Goal: Browse casually: Explore the website without a specific task or goal

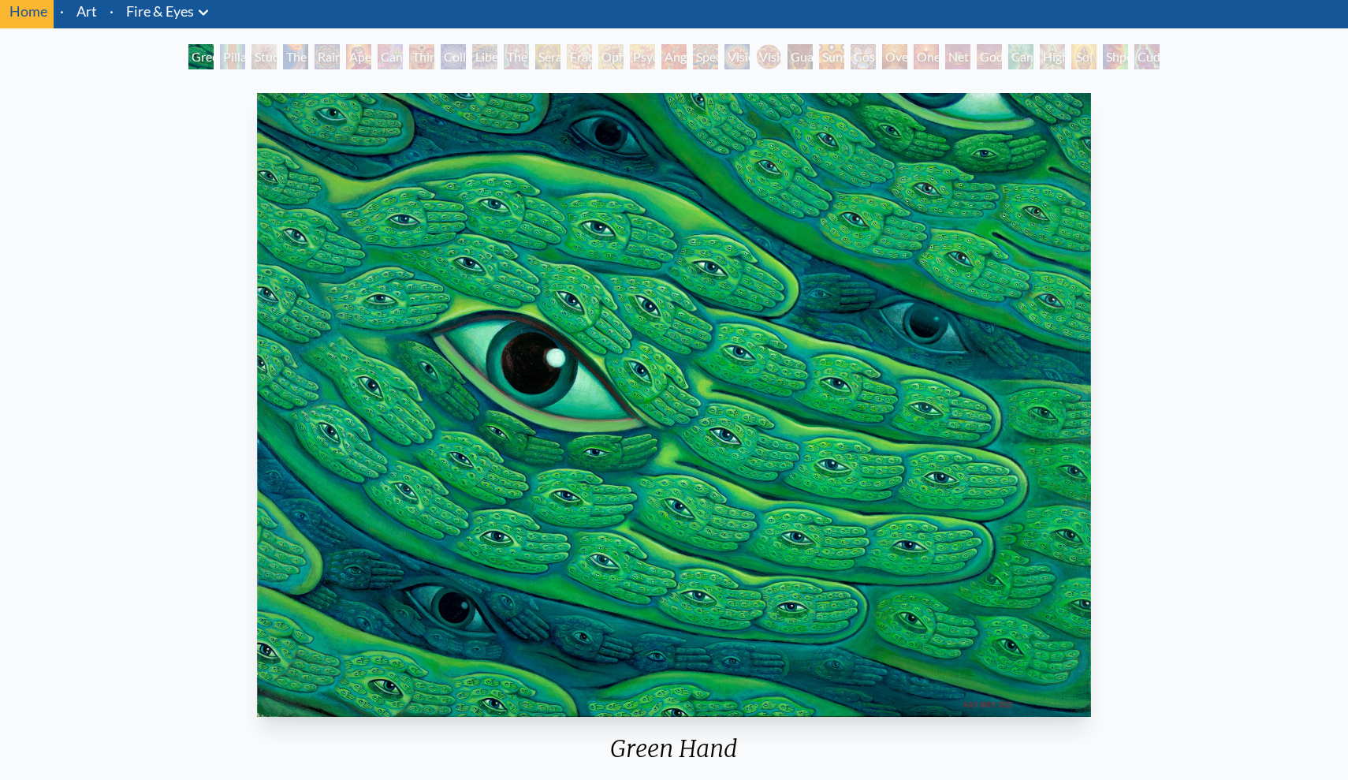
scroll to position [58, 0]
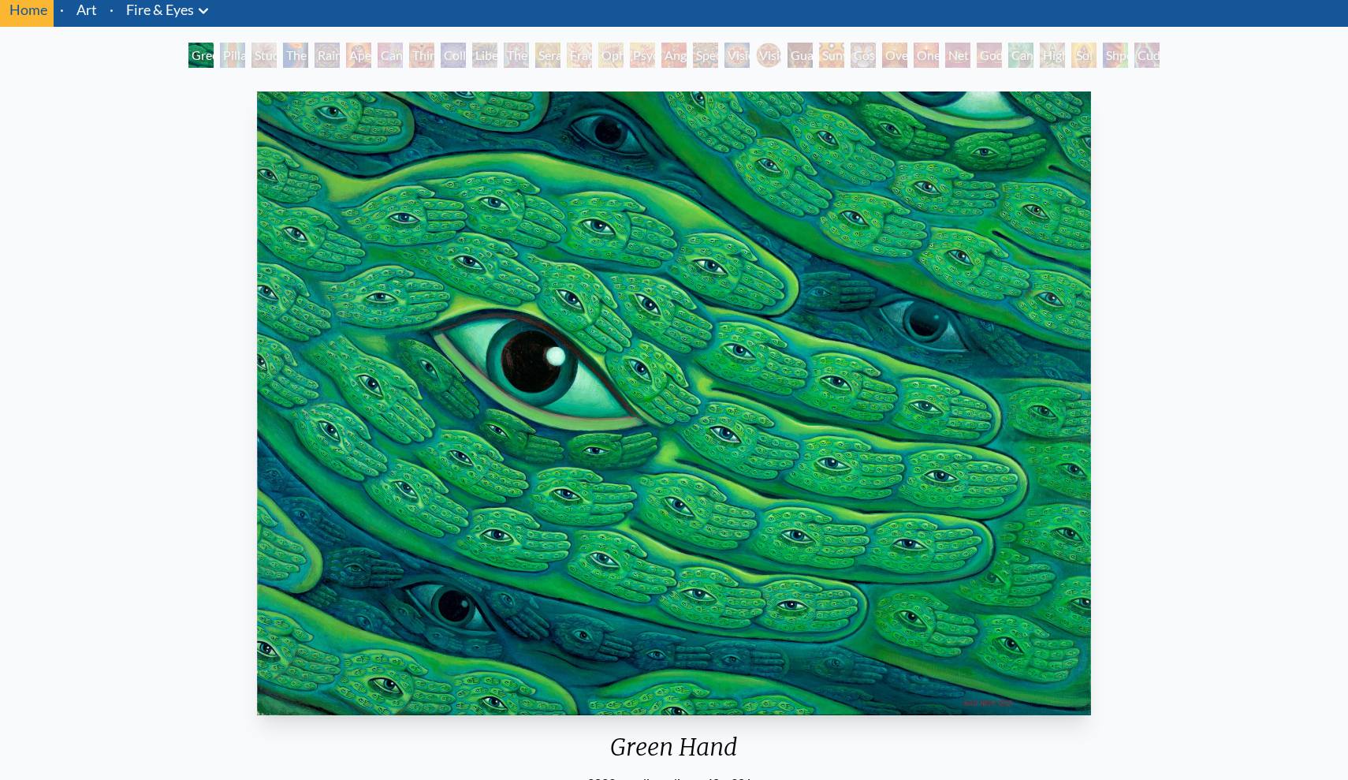
click at [229, 54] on div "Pillar of Awareness" at bounding box center [232, 55] width 25 height 25
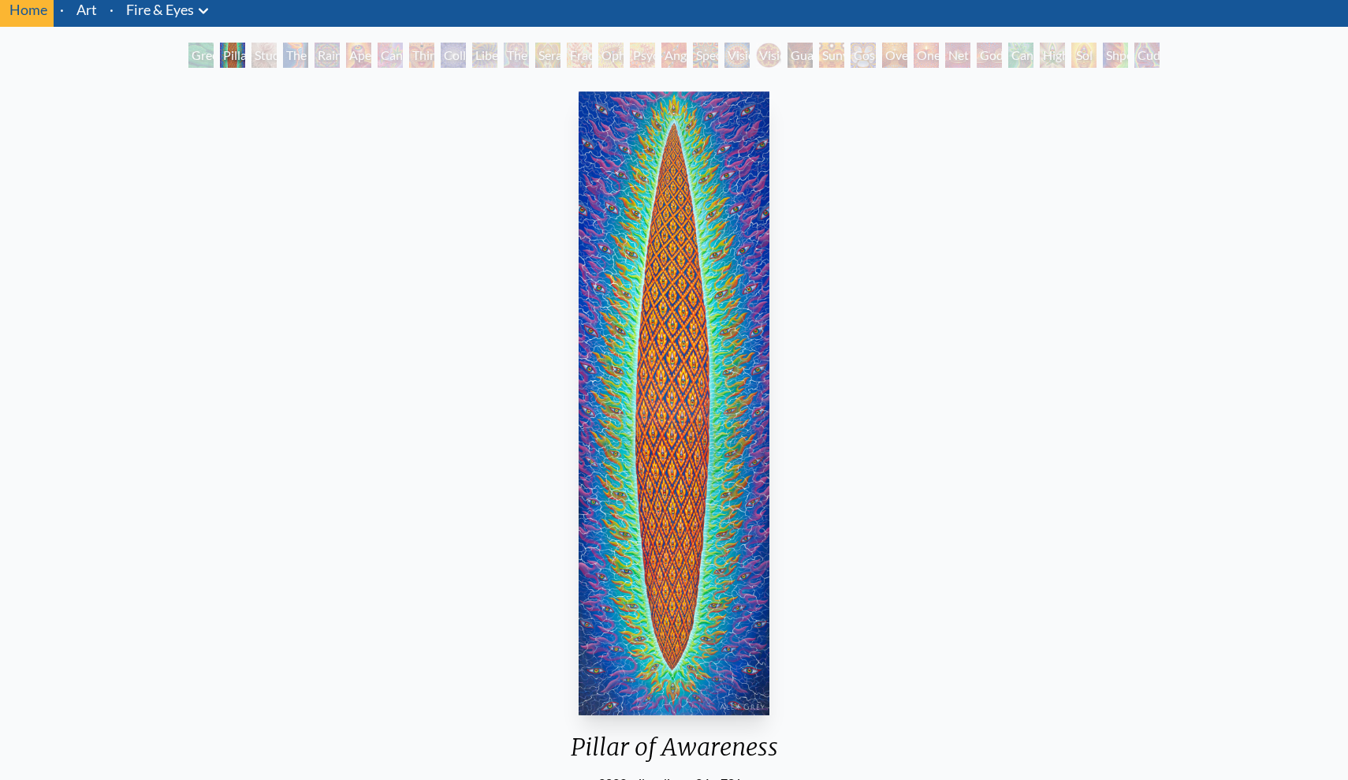
click at [277, 61] on div "Study for the Great Turn" at bounding box center [264, 55] width 25 height 25
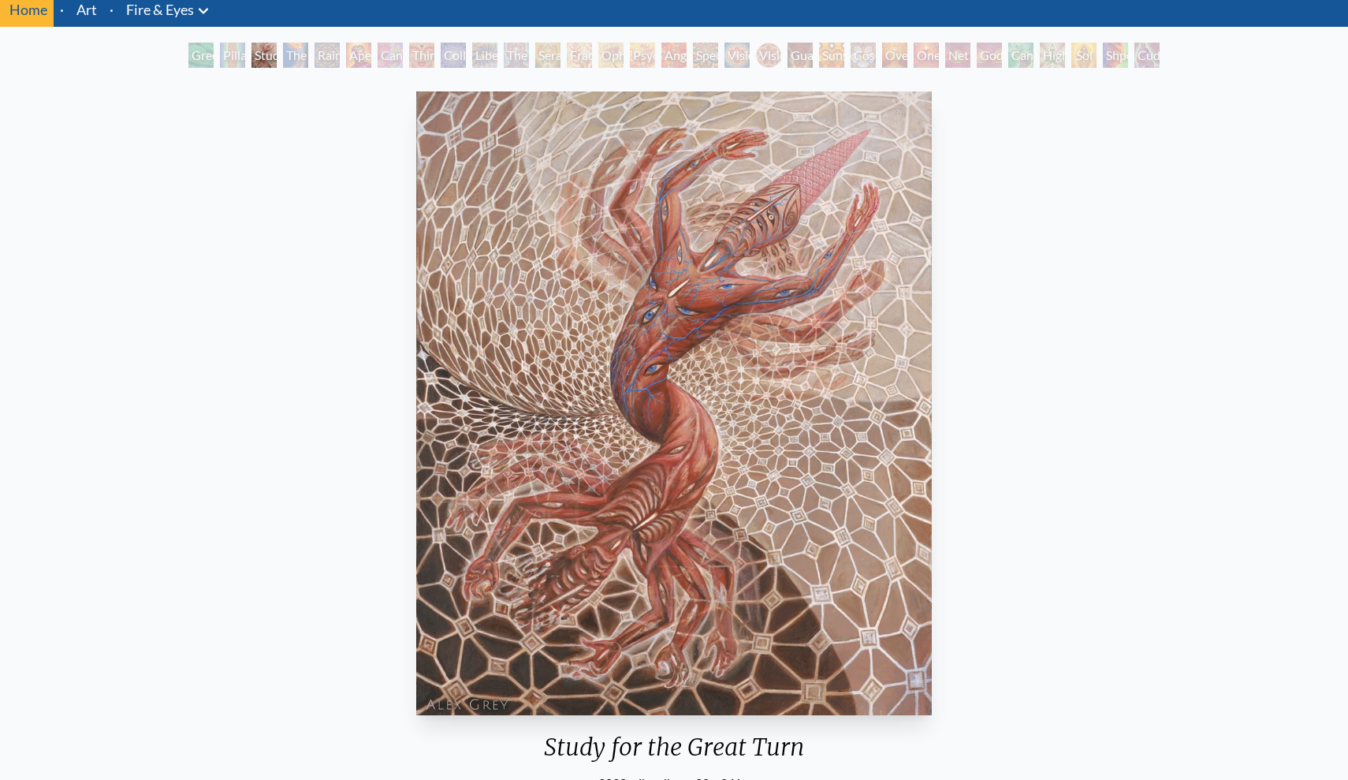
click at [299, 61] on div "The Torch" at bounding box center [295, 55] width 25 height 25
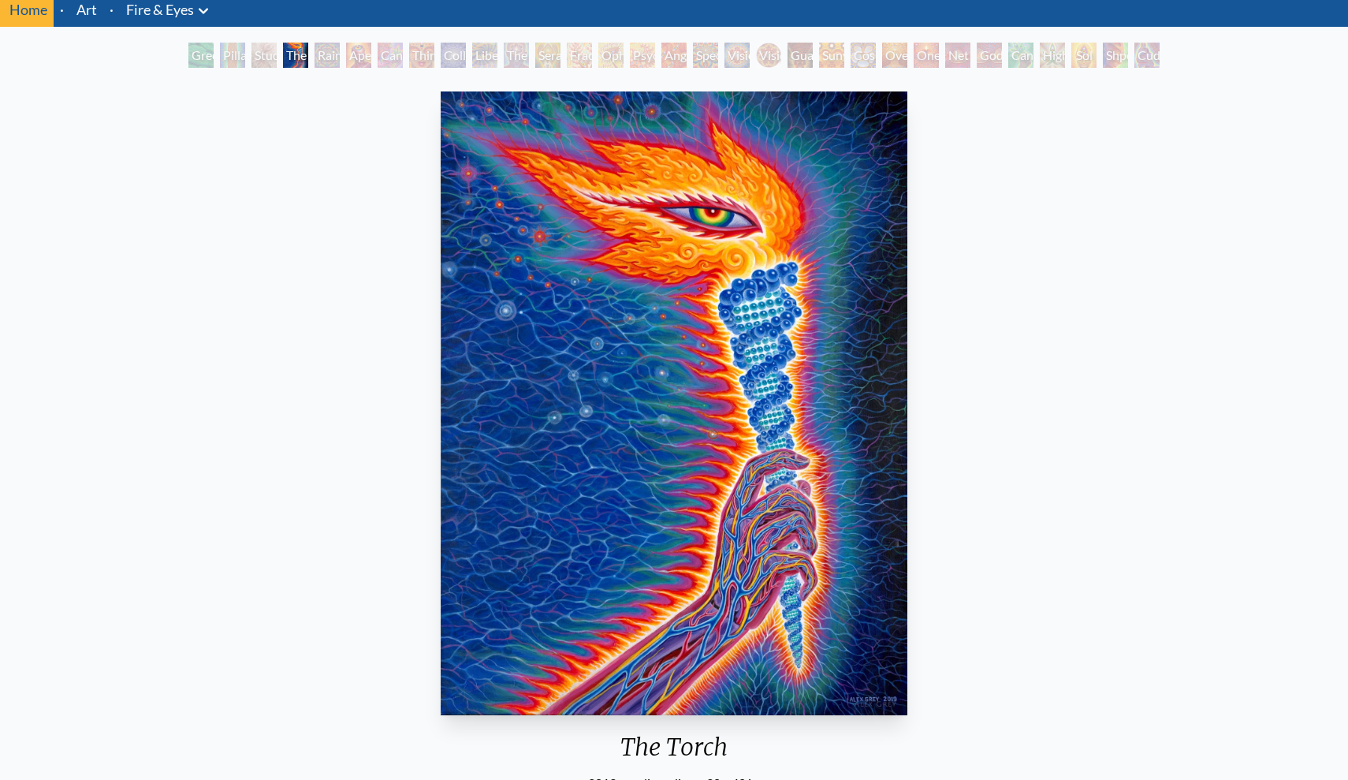
click at [340, 53] on div "Rainbow Eye Ripple" at bounding box center [327, 55] width 25 height 25
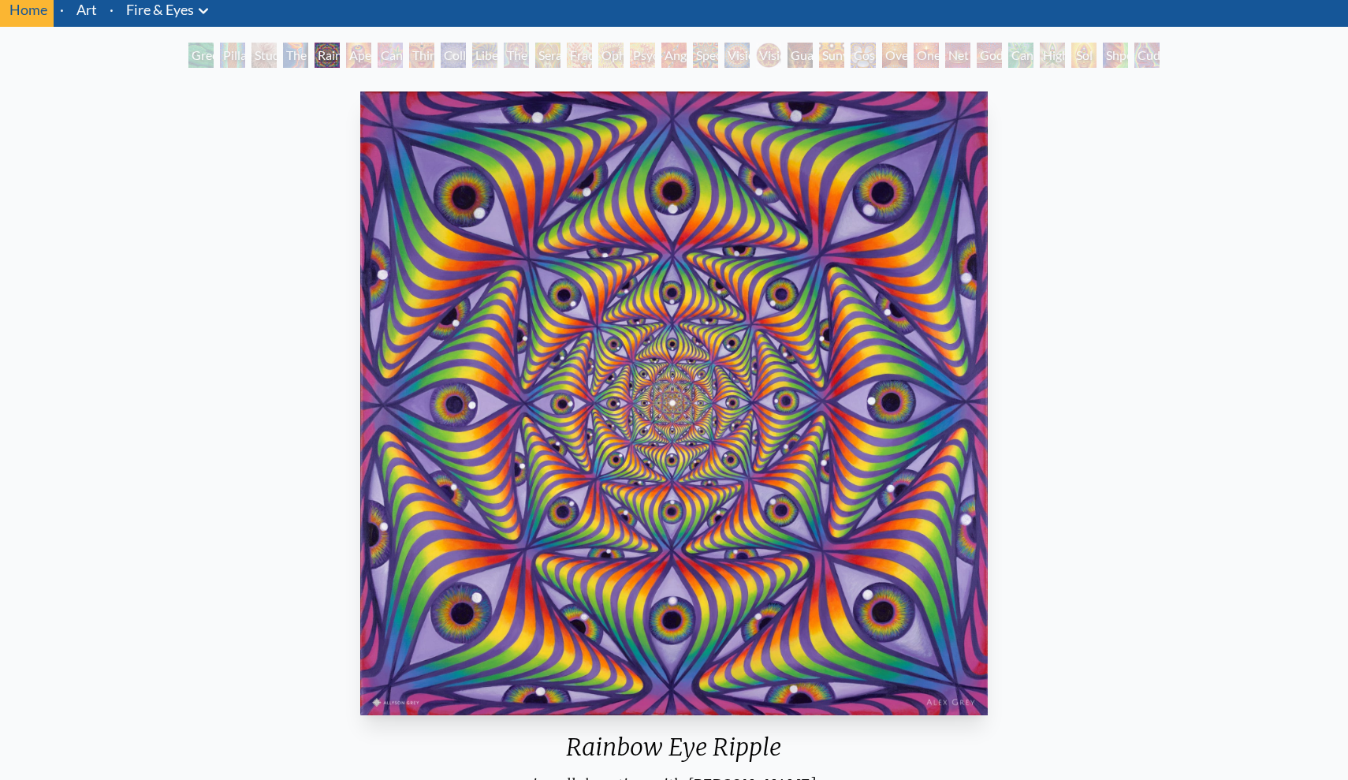
click at [403, 44] on div "Cannabis Sutra" at bounding box center [390, 55] width 25 height 25
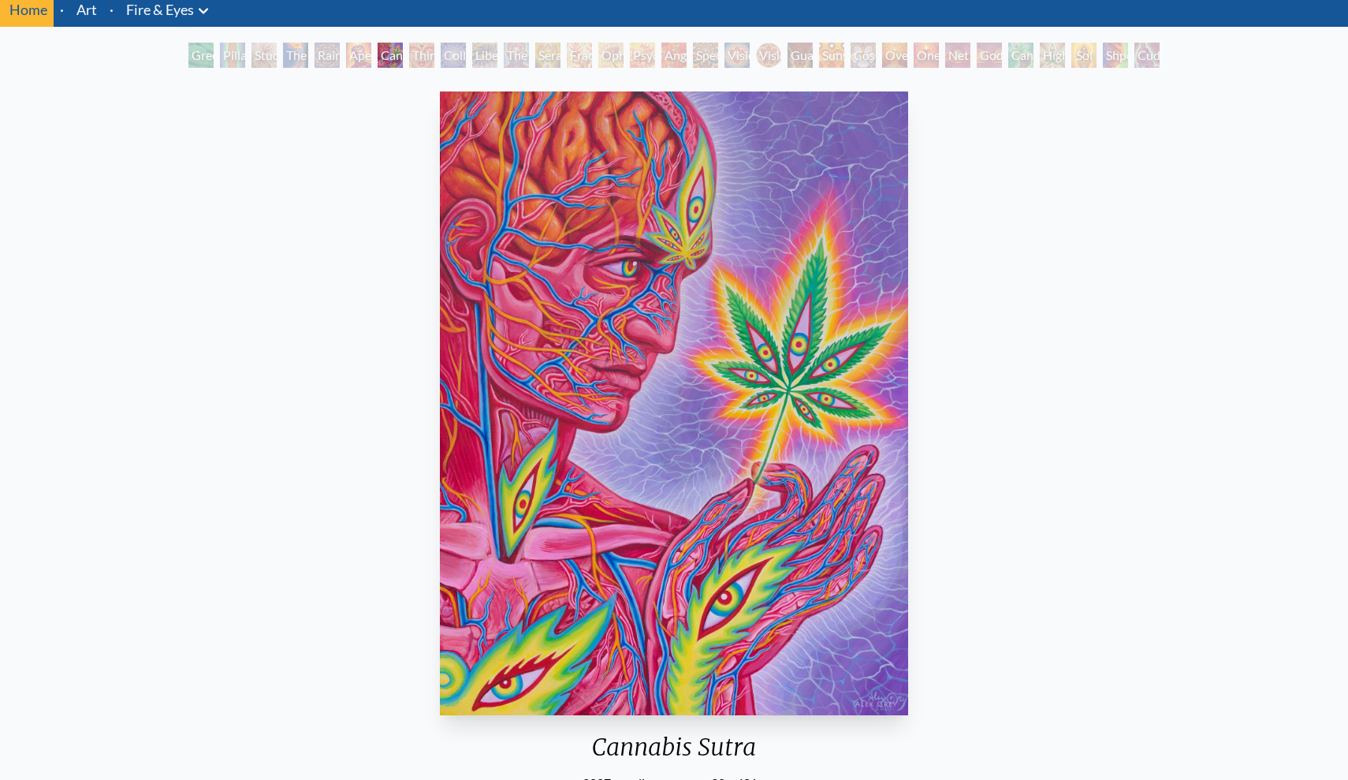
click at [363, 62] on div "Aperture" at bounding box center [358, 55] width 25 height 25
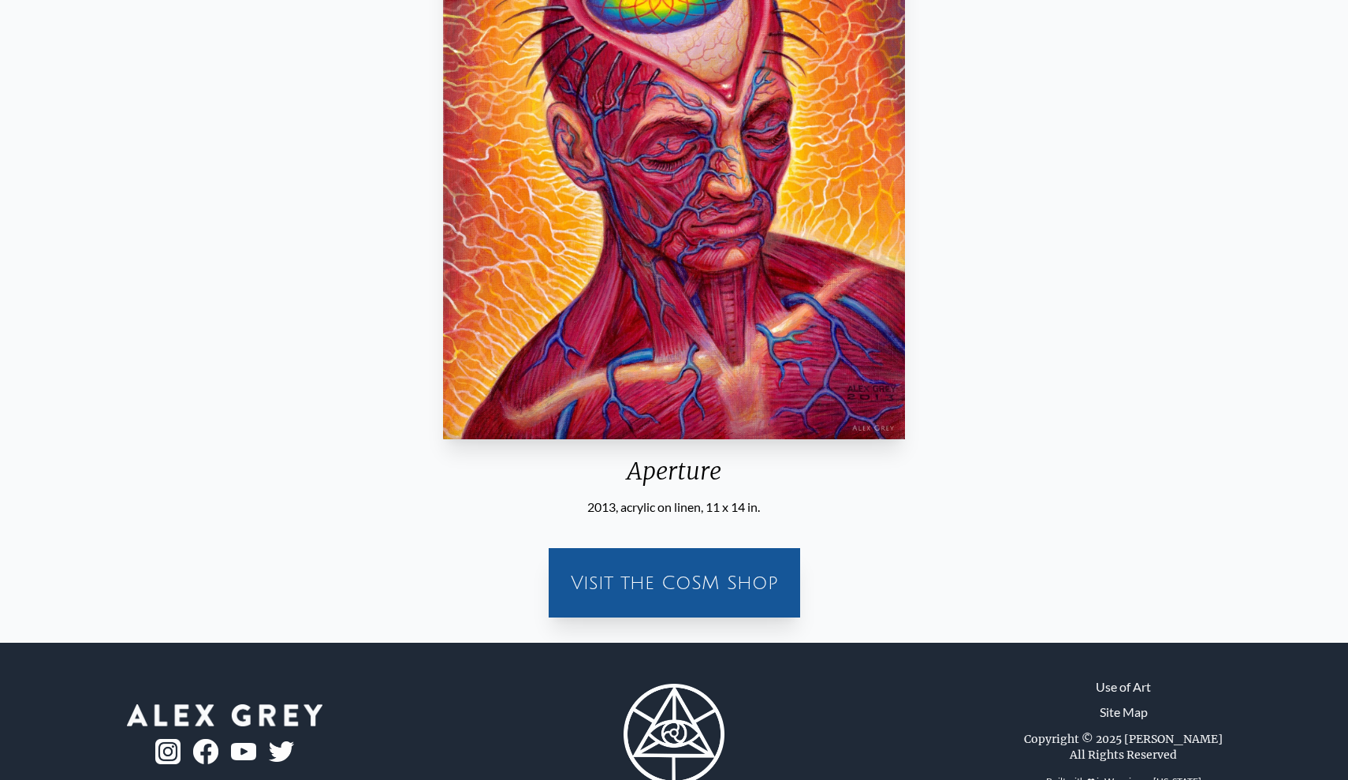
scroll to position [343, 0]
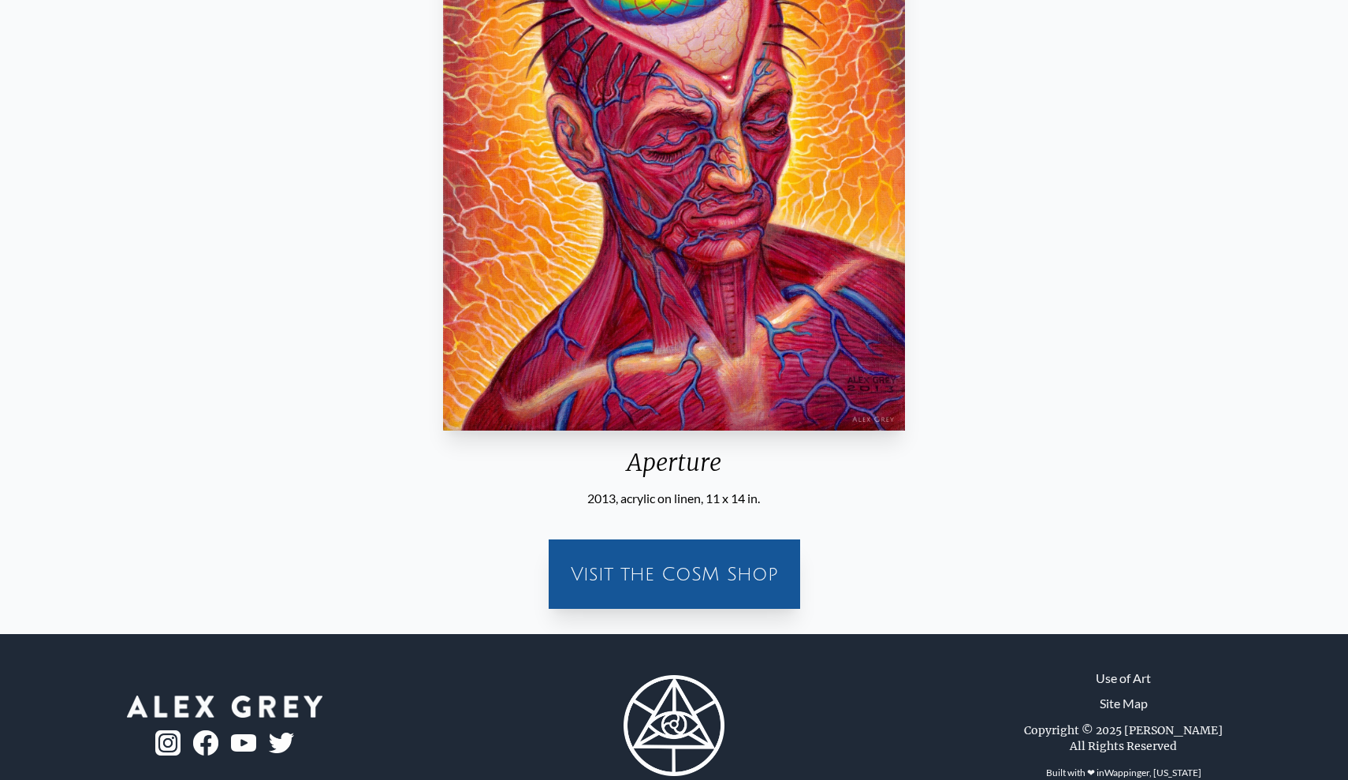
click at [604, 565] on div "Visit the CoSM Shop" at bounding box center [674, 574] width 233 height 50
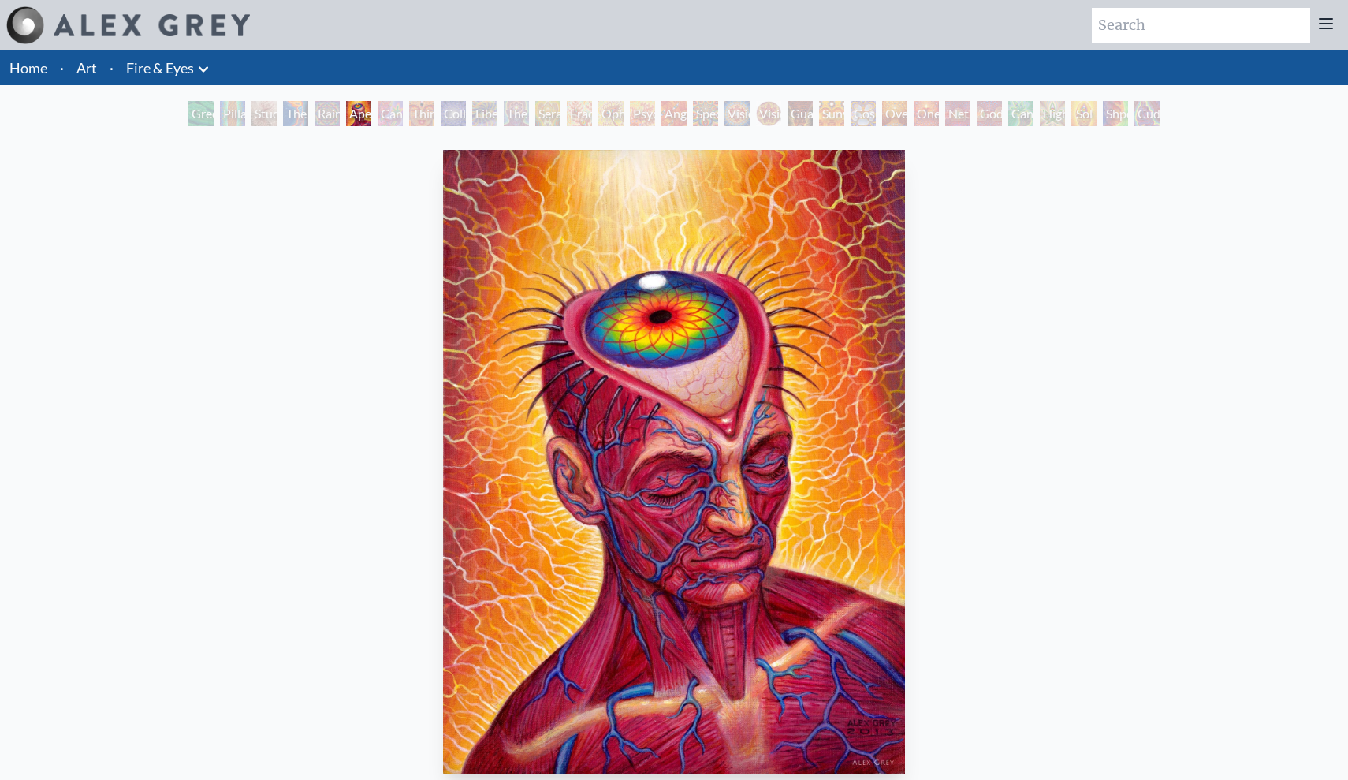
scroll to position [0, 0]
click at [1031, 109] on div "Cannafist" at bounding box center [1020, 113] width 25 height 25
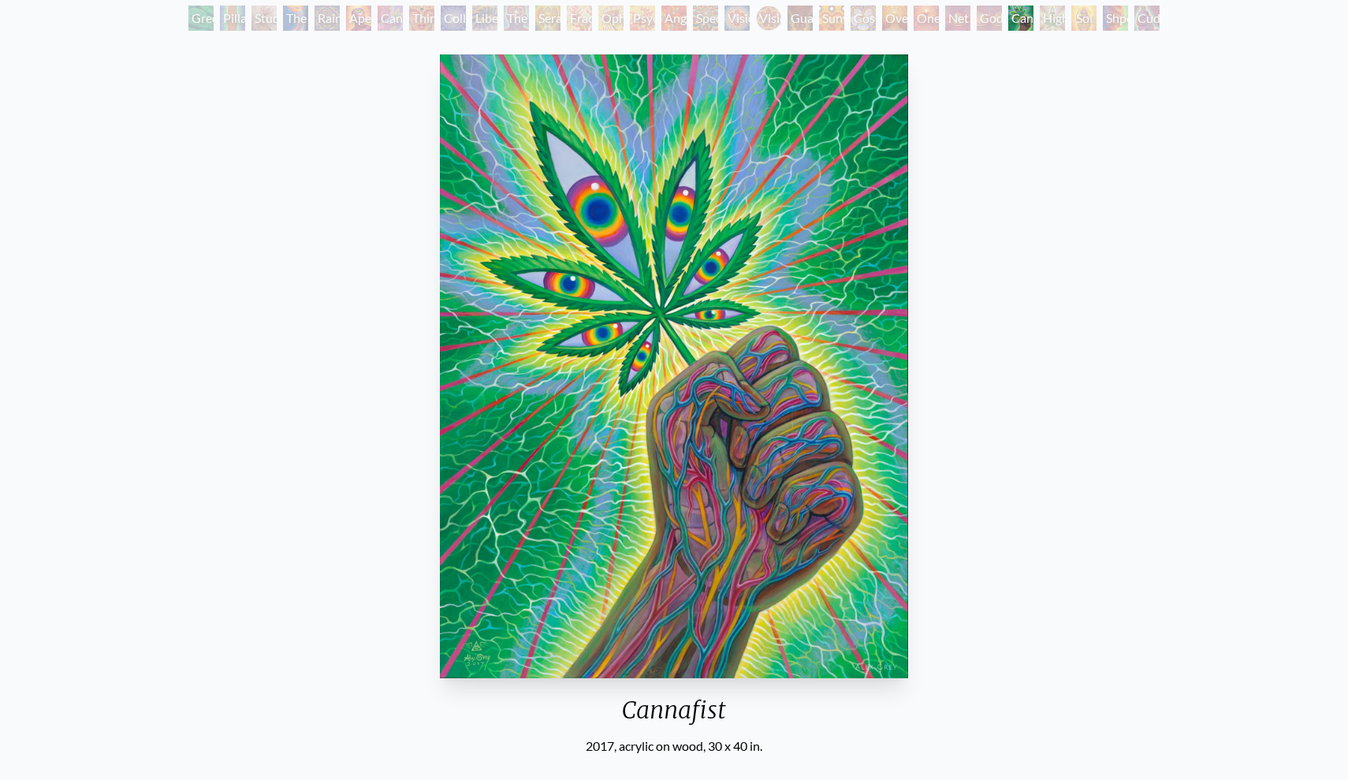
scroll to position [103, 0]
